Goal: Task Accomplishment & Management: Manage account settings

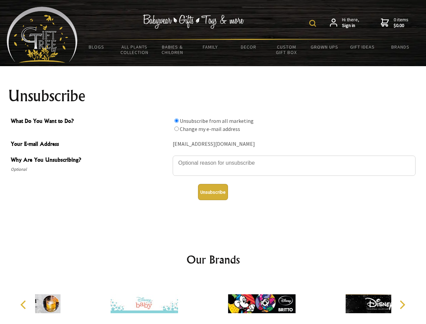
click at [314, 23] on img at bounding box center [312, 23] width 7 height 7
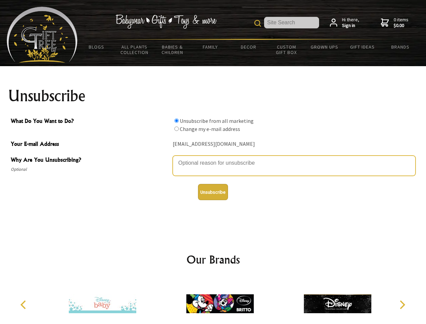
click at [213, 158] on textarea "Why Are You Unsubscribing?" at bounding box center [294, 166] width 243 height 20
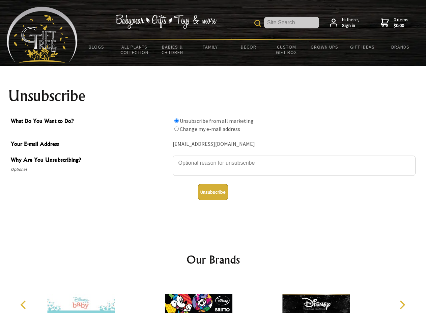
click at [176, 120] on input "What Do You Want to Do?" at bounding box center [176, 120] width 4 height 4
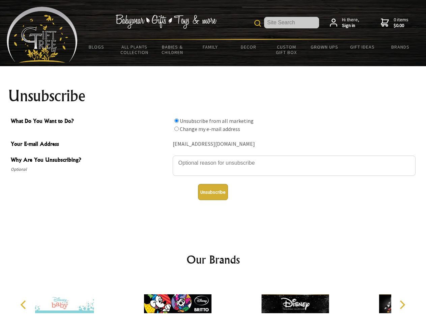
click at [176, 129] on input "What Do You Want to Do?" at bounding box center [176, 129] width 4 height 4
radio input "true"
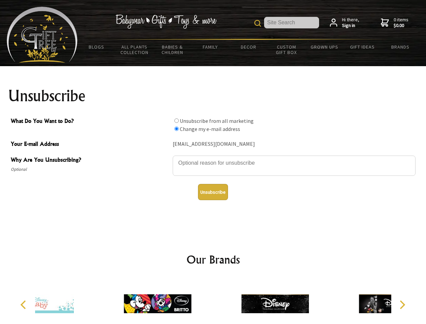
click at [213, 192] on button "Unsubscribe" at bounding box center [213, 192] width 30 height 16
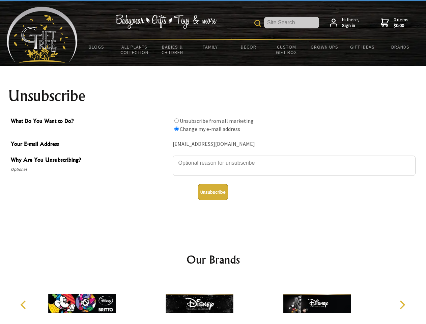
click at [24, 305] on icon "Previous" at bounding box center [24, 304] width 9 height 9
click at [402, 305] on icon "Next" at bounding box center [401, 304] width 9 height 9
